Goal: Contribute content: Contribute content

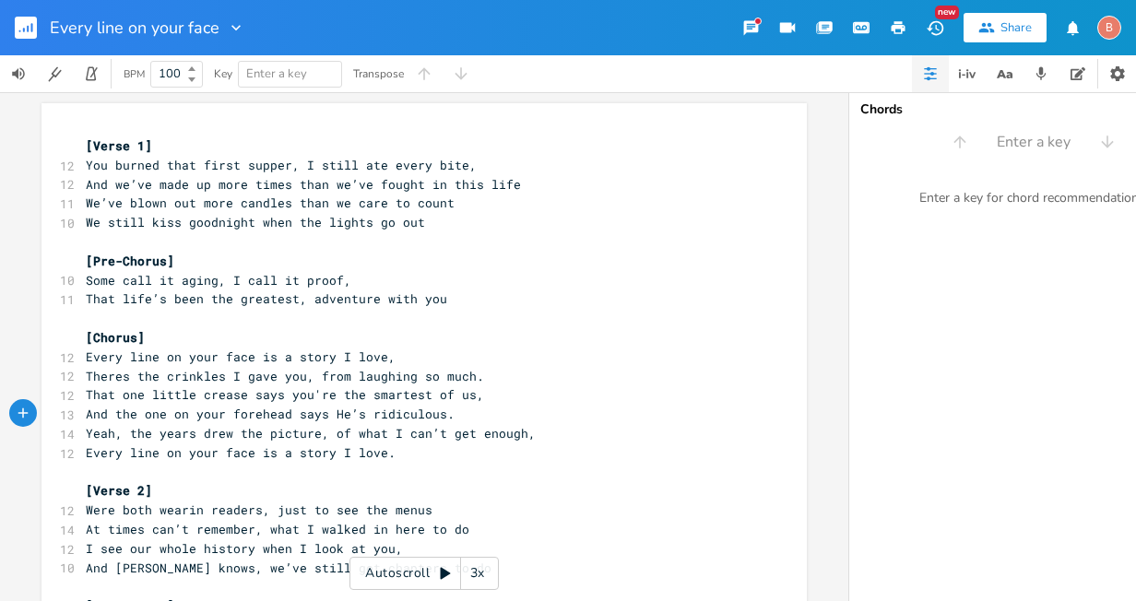
click at [24, 22] on rect "button" at bounding box center [26, 28] width 22 height 22
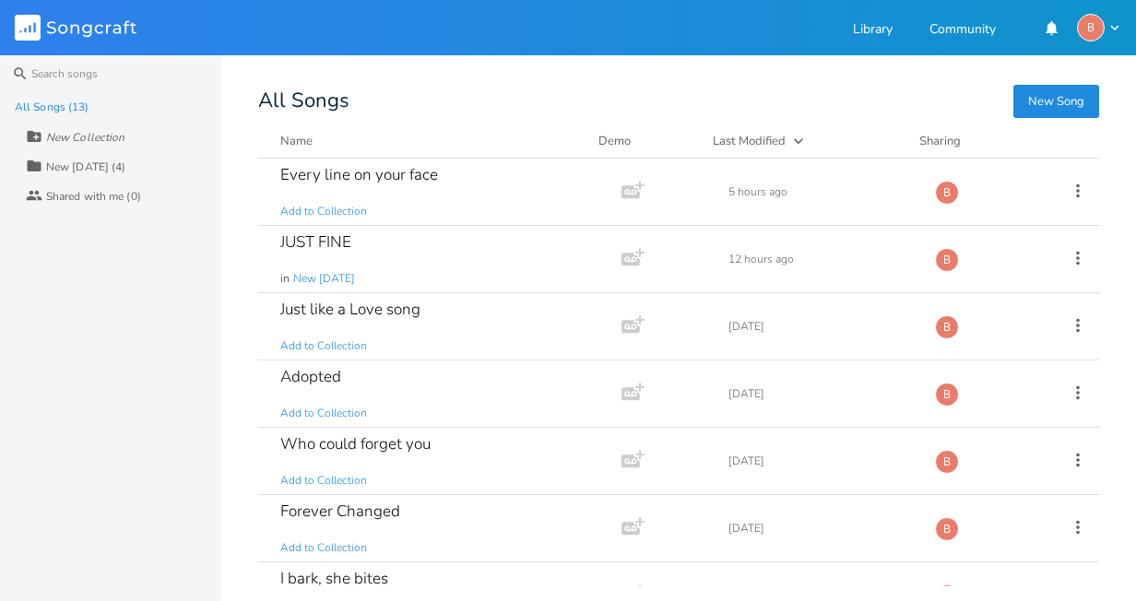
click at [1059, 105] on button "New Song" at bounding box center [1056, 101] width 86 height 33
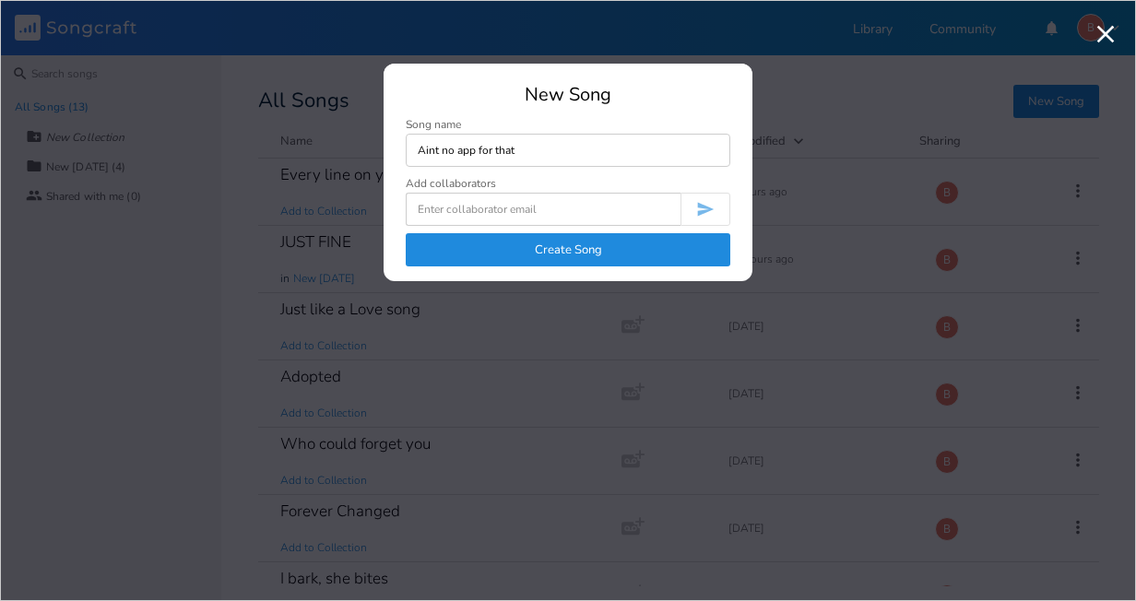
type input "Aint no app for that"
click at [550, 246] on button "Create Song" at bounding box center [568, 249] width 325 height 33
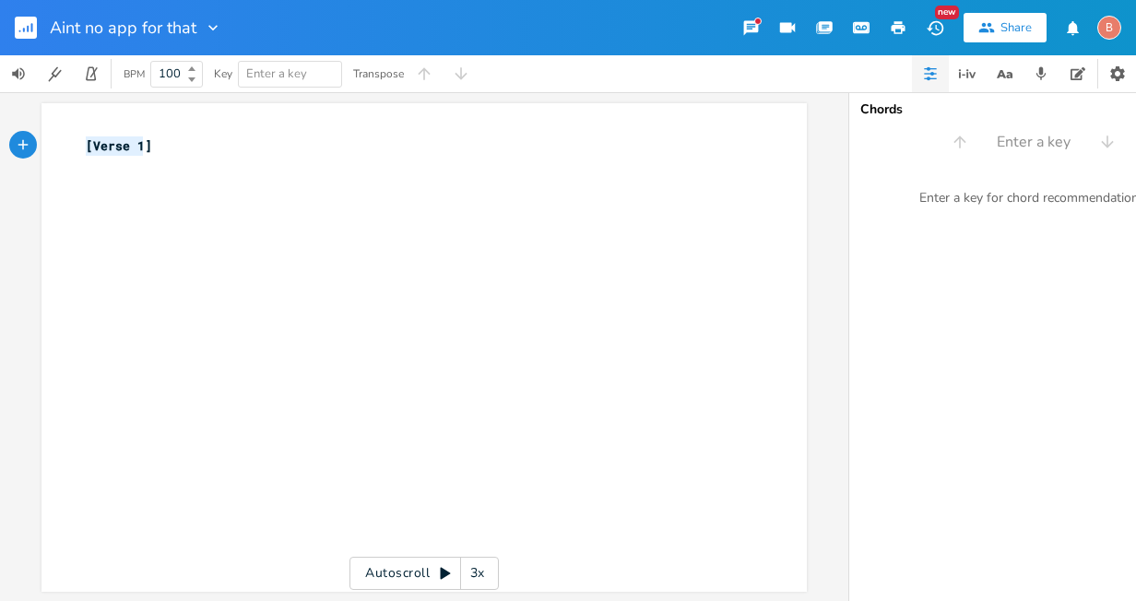
type textarea "[Verse 1]"
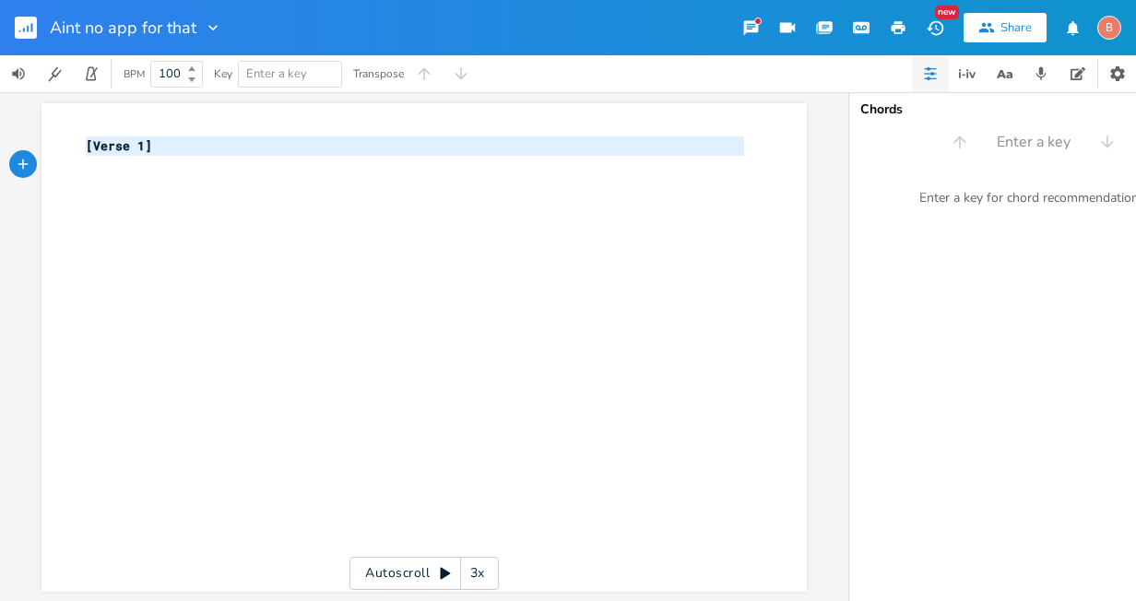
drag, startPoint x: 81, startPoint y: 148, endPoint x: 152, endPoint y: 157, distance: 71.6
click at [152, 157] on div "[Verse 1] ​" at bounding box center [415, 155] width 666 height 39
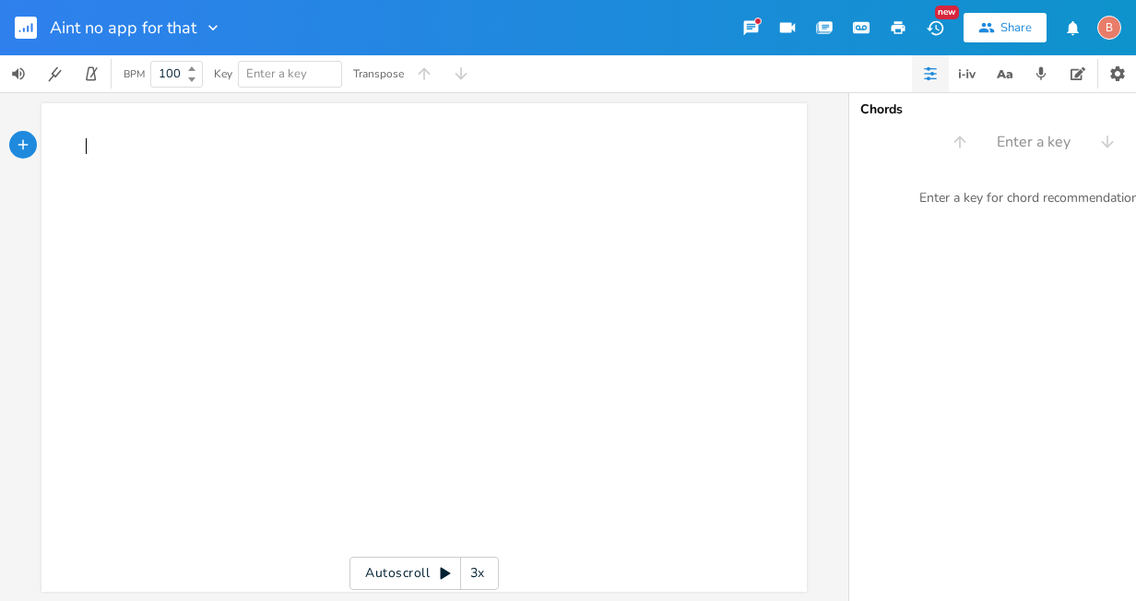
type textarea "​"
